Goal: Task Accomplishment & Management: Use online tool/utility

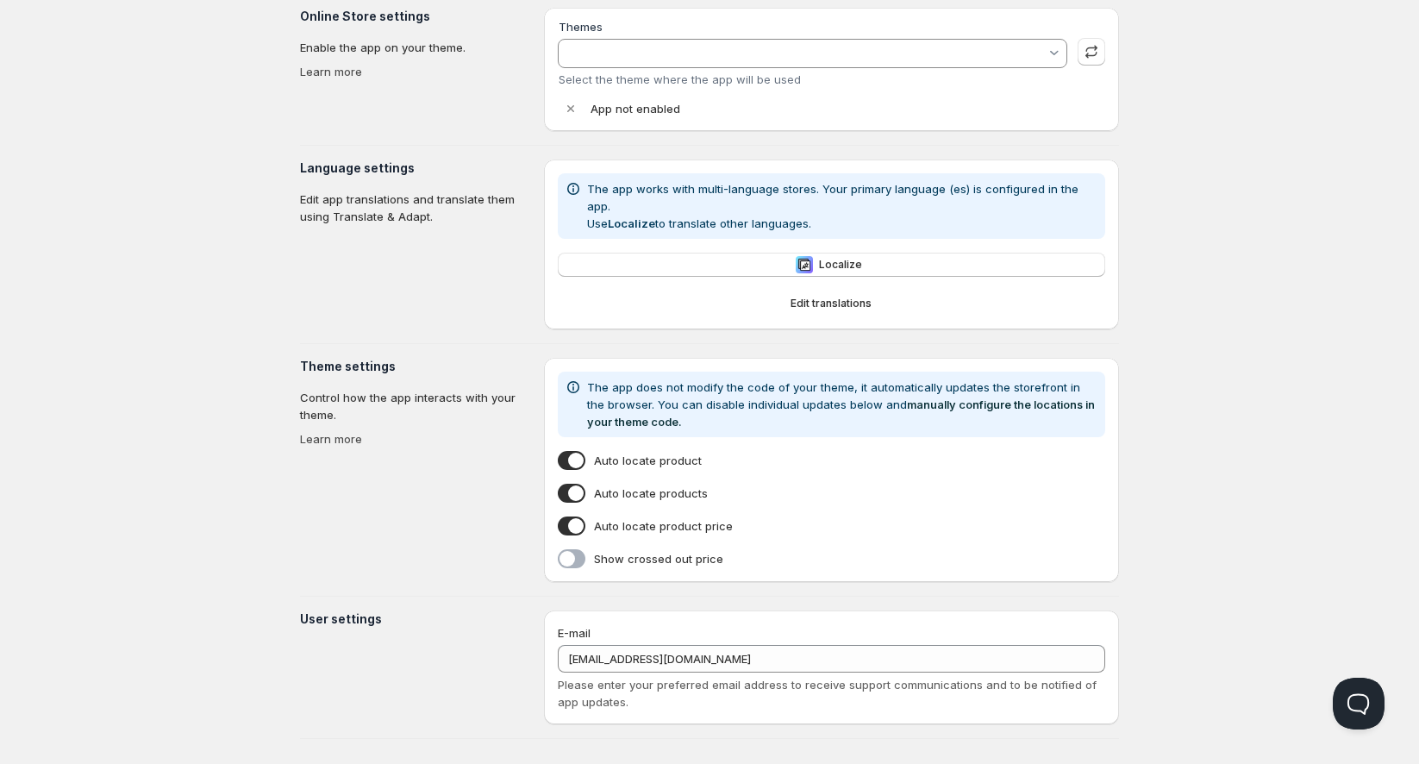
type input "Empire Customized by Acelat 27062025"
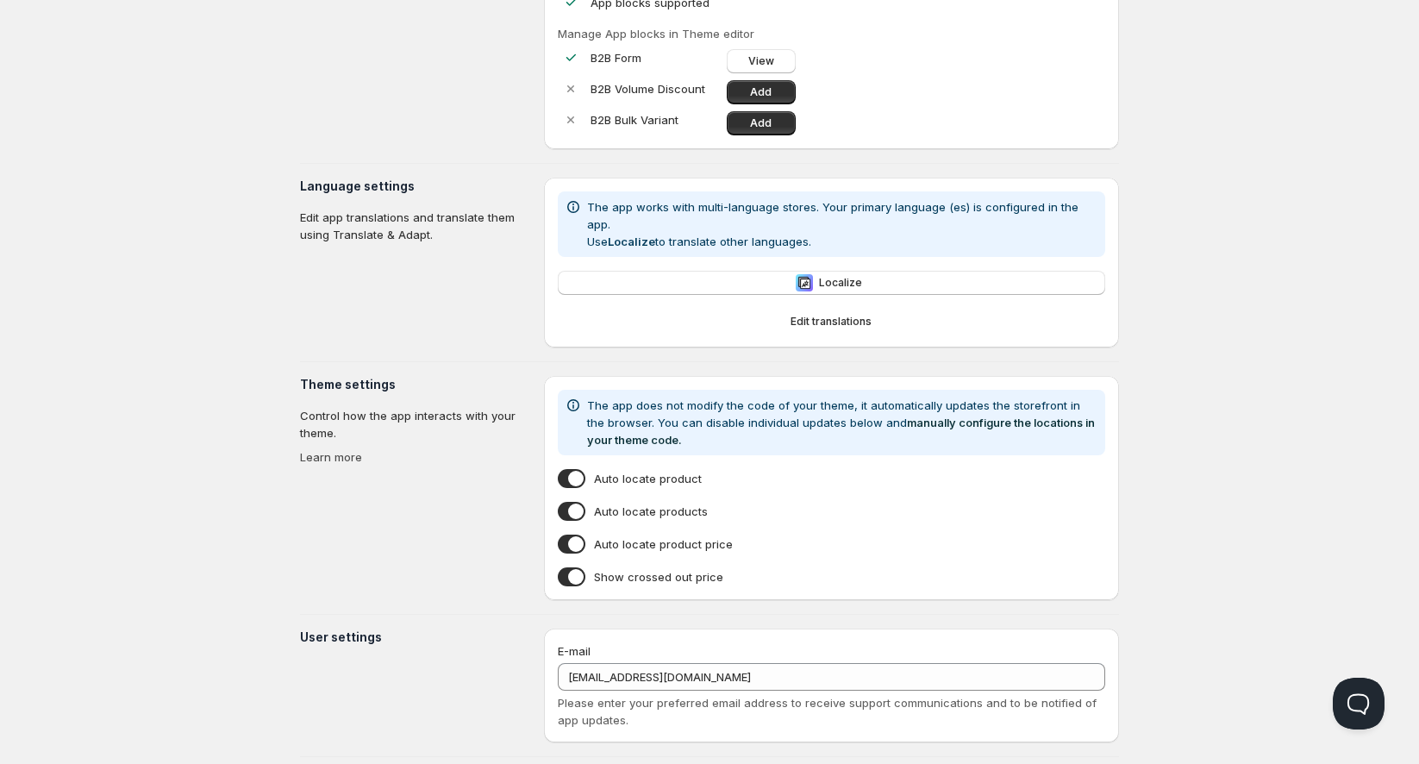
scroll to position [210, 0]
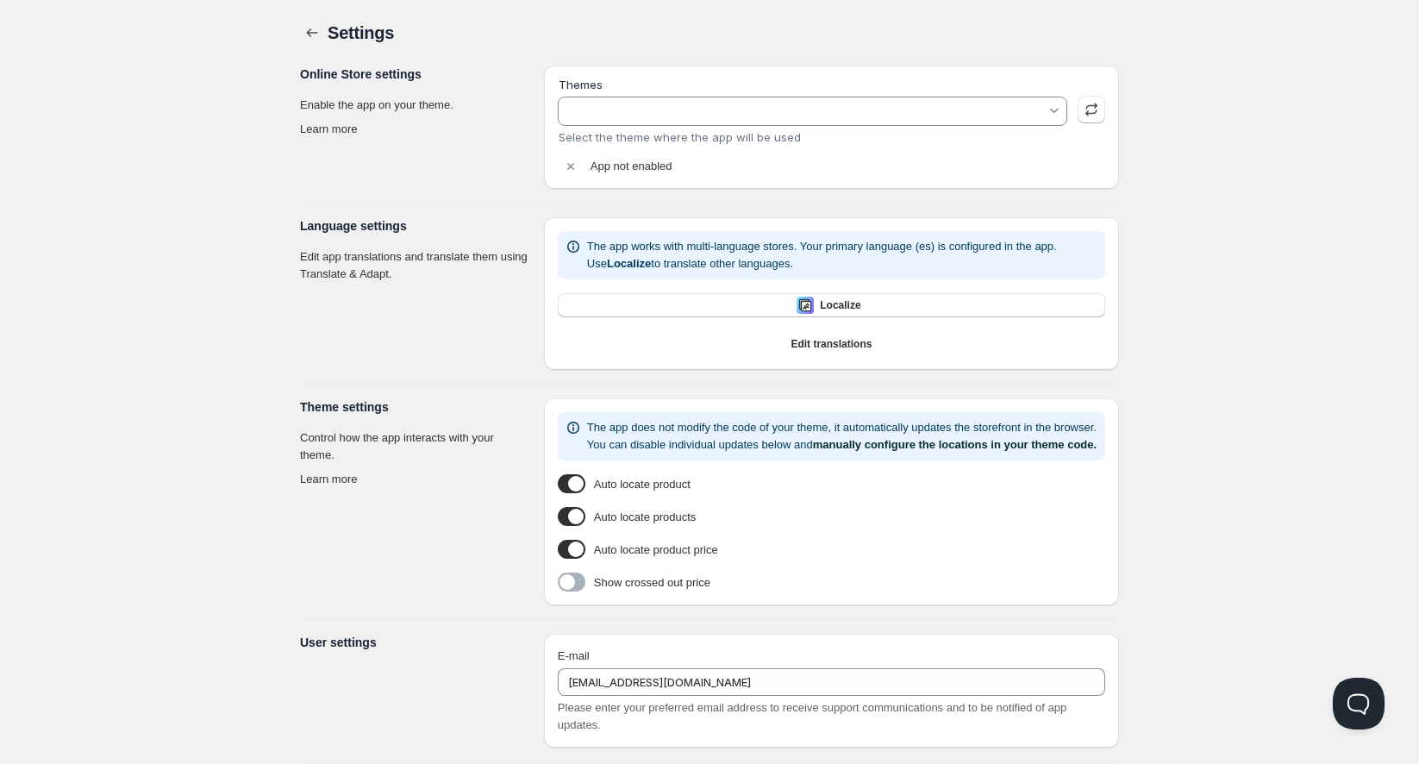
type input "Empire Customized by Acelat 27062025"
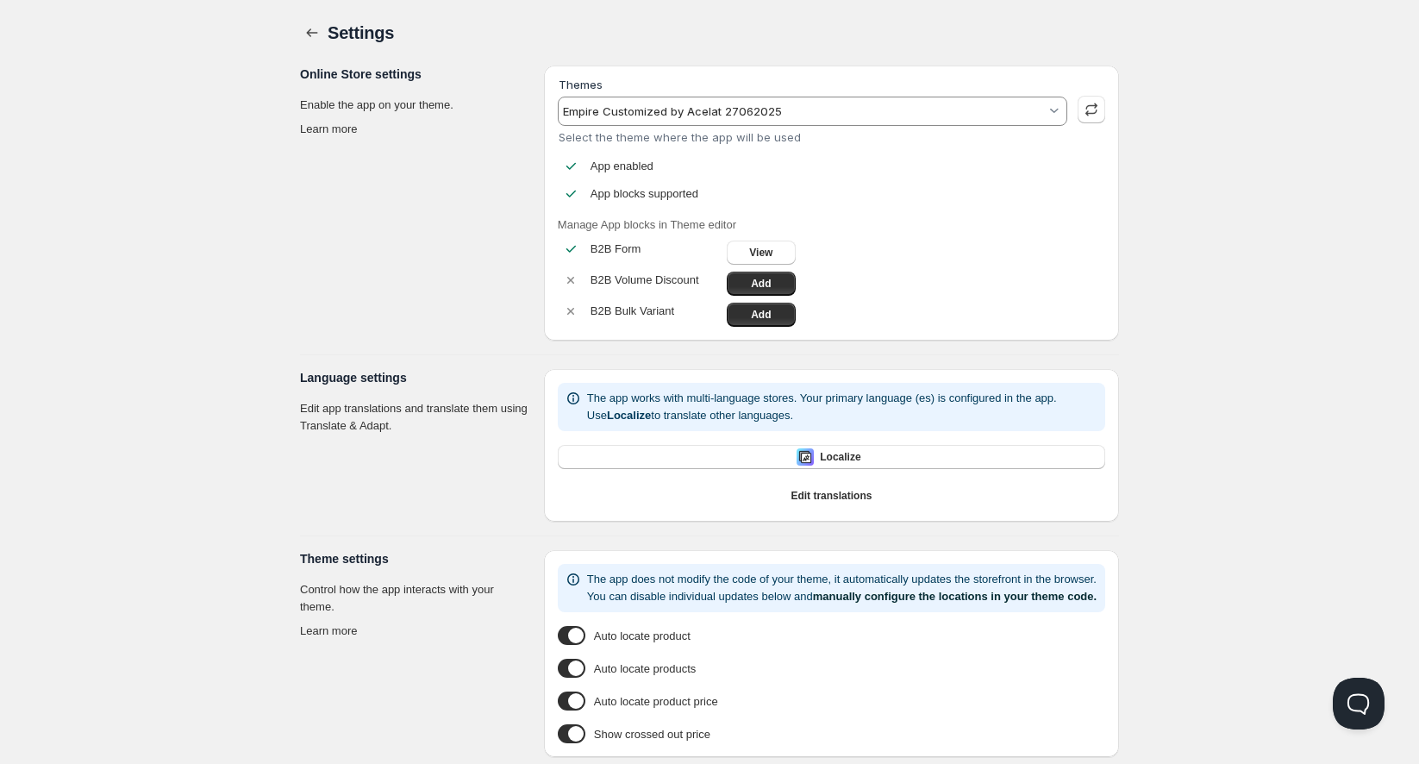
click at [866, 168] on div "App enabled" at bounding box center [831, 166] width 547 height 17
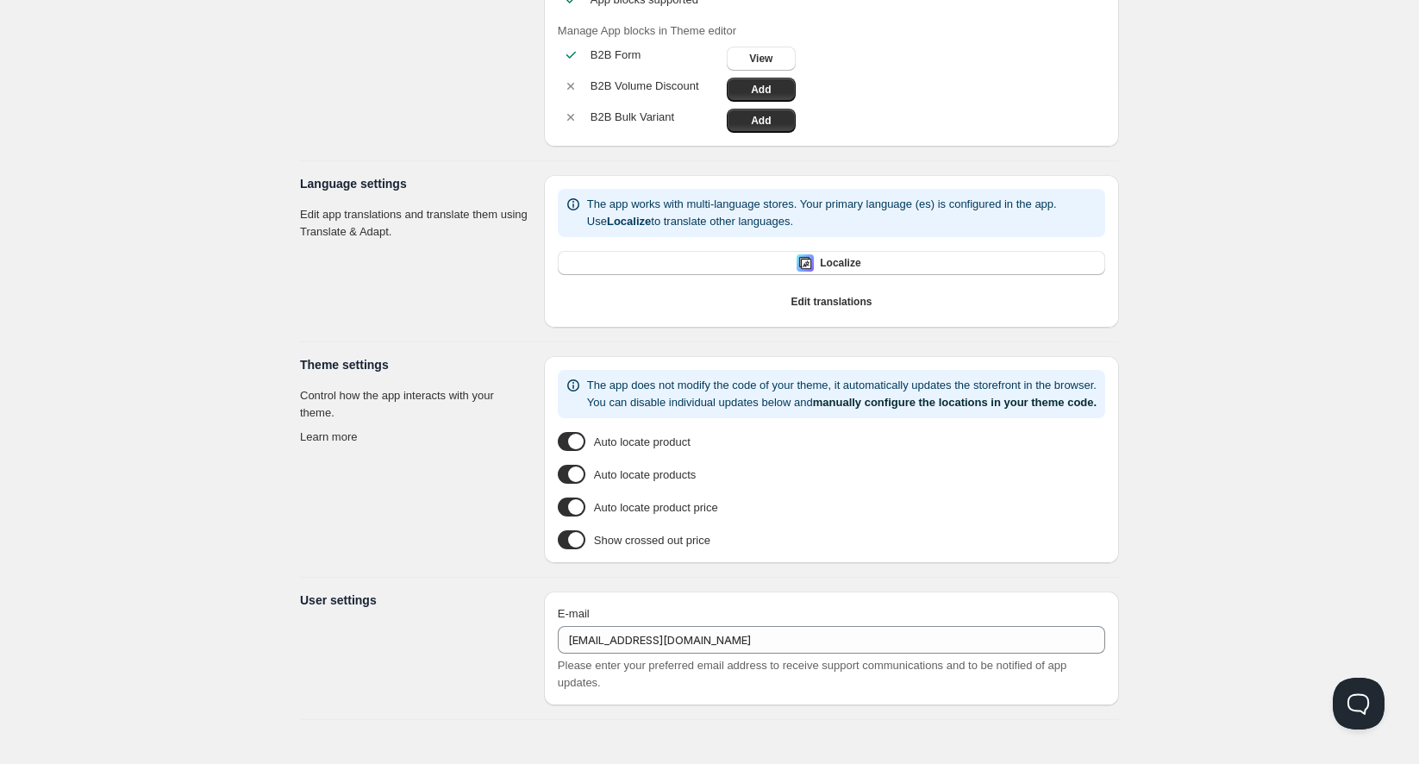
scroll to position [210, 0]
click at [572, 504] on span at bounding box center [572, 506] width 28 height 19
click at [558, 510] on input "Auto locate product price" at bounding box center [558, 510] width 0 height 0
click at [579, 498] on span at bounding box center [572, 506] width 28 height 19
click at [558, 510] on input "Auto locate product price" at bounding box center [558, 510] width 0 height 0
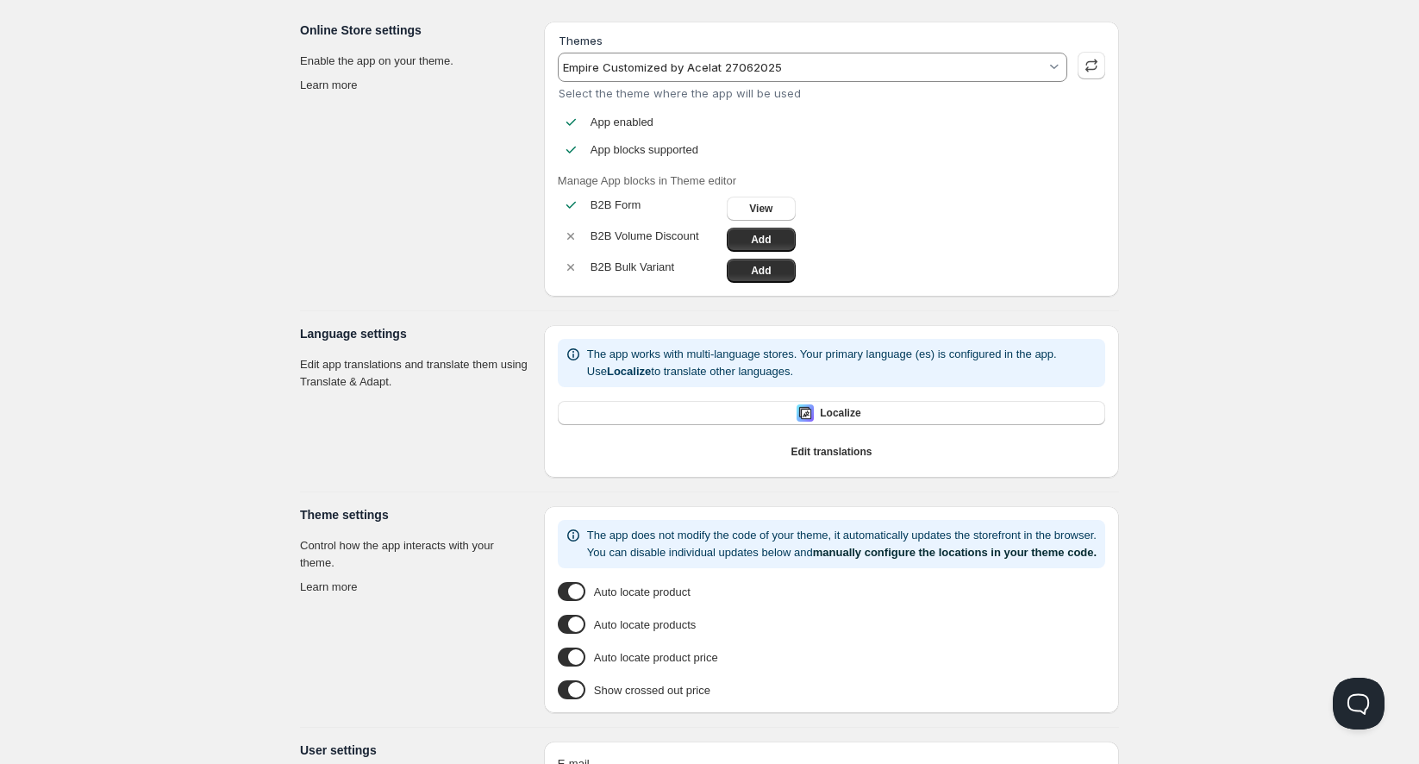
scroll to position [96, 0]
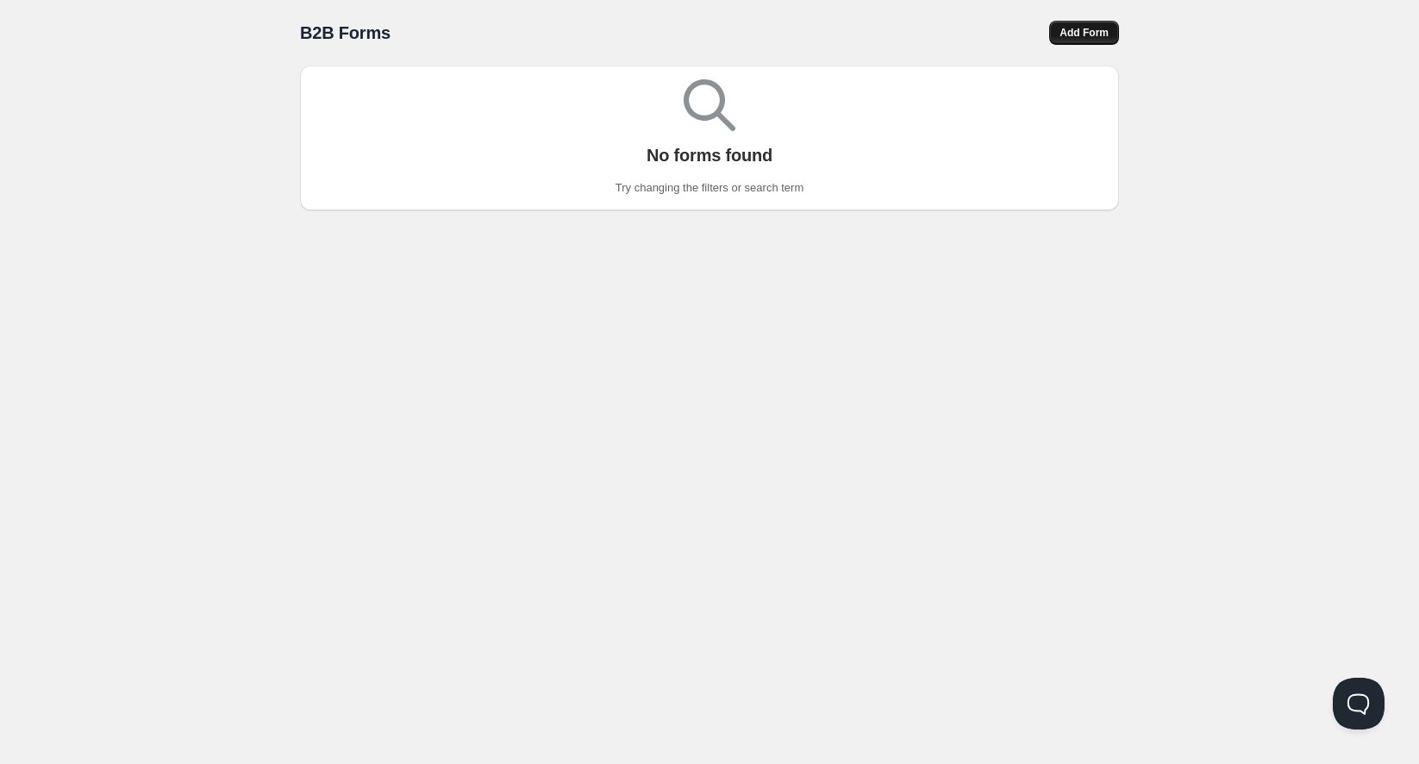
click at [1098, 38] on span "Add Form" at bounding box center [1084, 33] width 49 height 14
